Goal: Find specific page/section: Find specific page/section

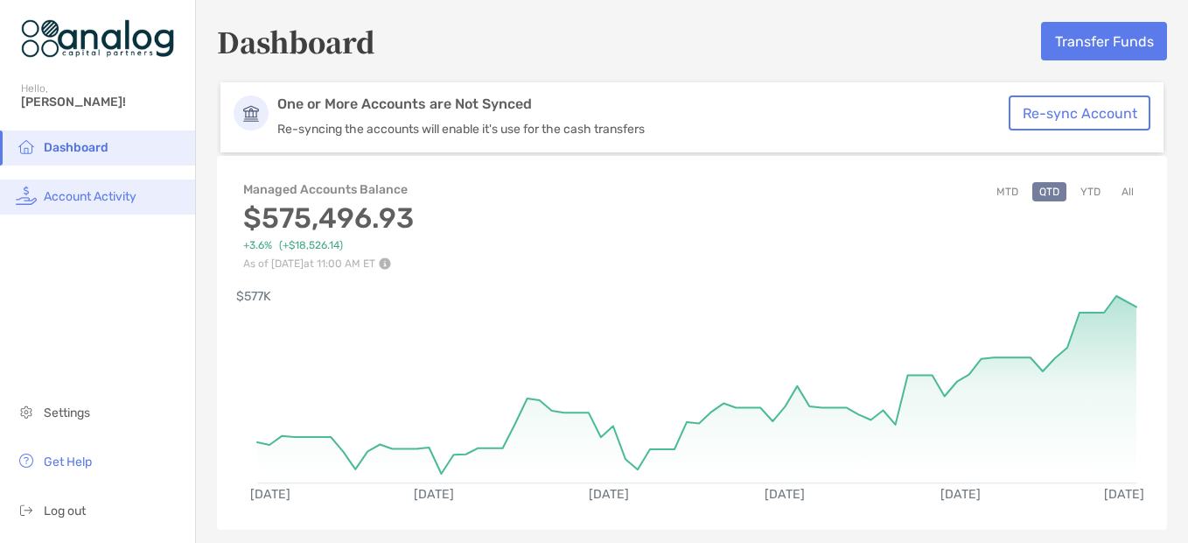
click at [79, 195] on span "Account Activity" at bounding box center [90, 196] width 93 height 15
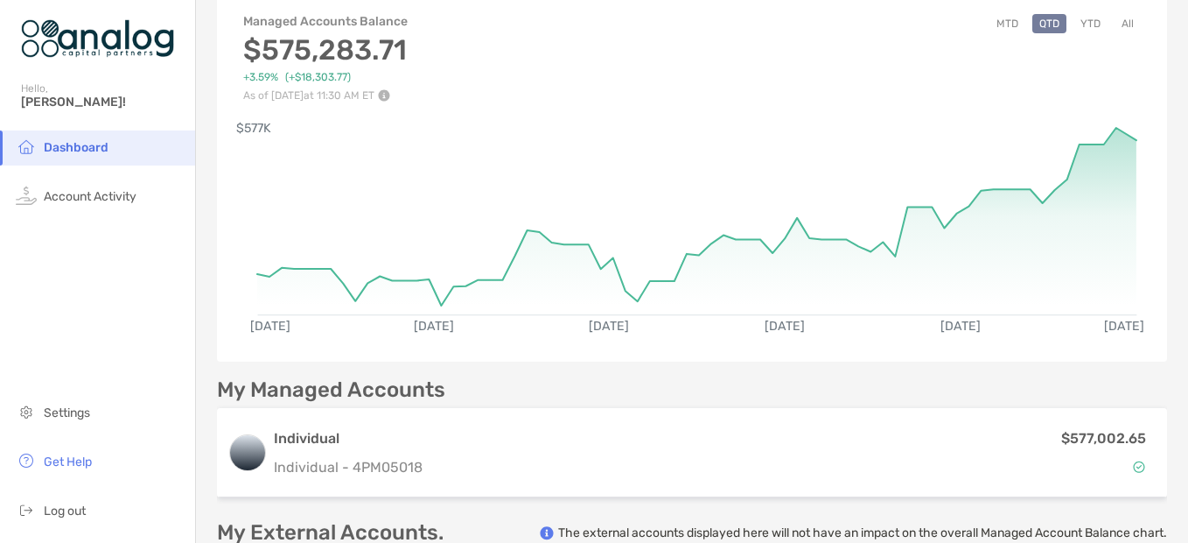
scroll to position [175, 0]
